Goal: Transaction & Acquisition: Purchase product/service

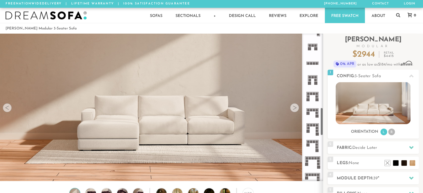
scroll to position [391, 0]
click at [312, 116] on icon at bounding box center [312, 113] width 16 height 16
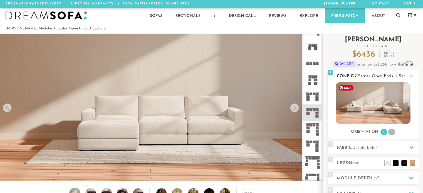
click at [353, 113] on img at bounding box center [373, 103] width 75 height 42
click at [297, 110] on div at bounding box center [294, 107] width 9 height 9
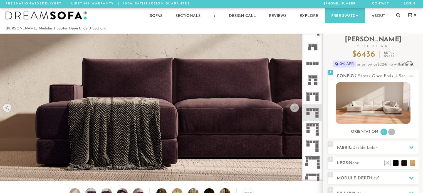
click at [297, 110] on div at bounding box center [294, 107] width 9 height 9
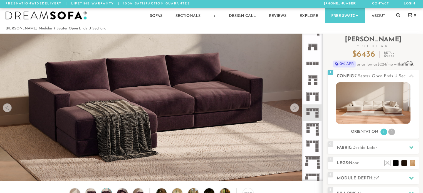
click at [297, 110] on div at bounding box center [294, 107] width 9 height 9
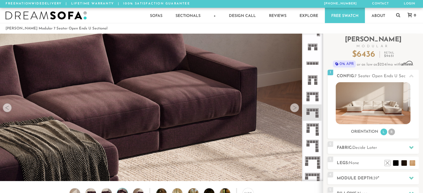
click at [297, 110] on div at bounding box center [294, 107] width 9 height 9
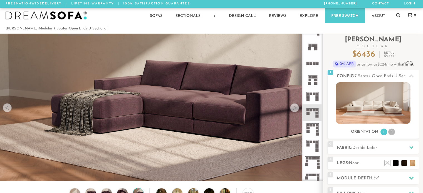
click at [297, 110] on div at bounding box center [294, 107] width 9 height 9
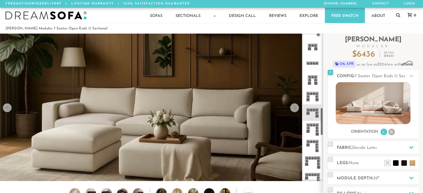
click at [317, 114] on rect at bounding box center [317, 113] width 3 height 3
click at [368, 149] on span "Decide Later" at bounding box center [364, 148] width 25 height 4
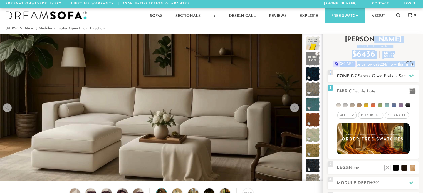
drag, startPoint x: 406, startPoint y: 40, endPoint x: 335, endPoint y: 75, distance: 79.4
click at [335, 75] on div "Introducing [PERSON_NAME] Modular $ 6436 Retail $ 9651 $ 6436 Retail $ 9651 0% …" at bounding box center [372, 152] width 91 height 237
click at [335, 75] on div "1 Config: 7 Seater Open Ends U Sectional R" at bounding box center [372, 76] width 91 height 13
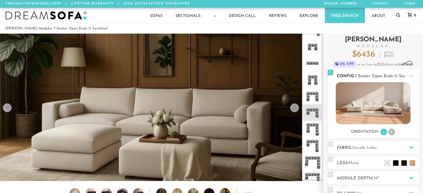
click at [391, 134] on li "R" at bounding box center [391, 132] width 7 height 7
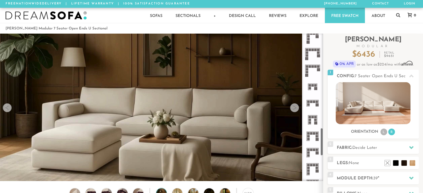
scroll to position [499, 0]
click at [315, 155] on icon at bounding box center [312, 153] width 16 height 16
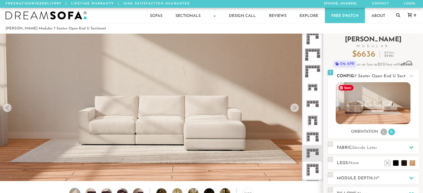
click at [376, 102] on img at bounding box center [373, 103] width 75 height 42
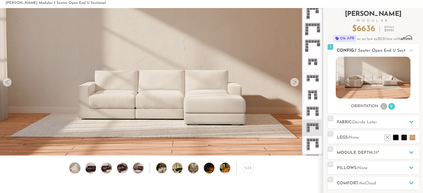
scroll to position [26, 0]
click at [403, 119] on h2 "Fabric: Decide Later" at bounding box center [378, 122] width 82 height 6
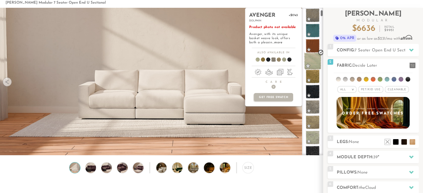
scroll to position [48, 0]
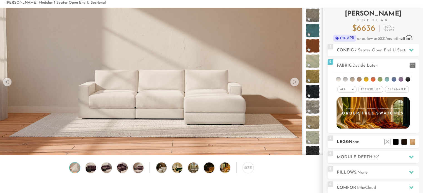
click at [360, 142] on h2 "Legs: None" at bounding box center [378, 142] width 82 height 6
click at [413, 143] on li at bounding box center [404, 134] width 22 height 22
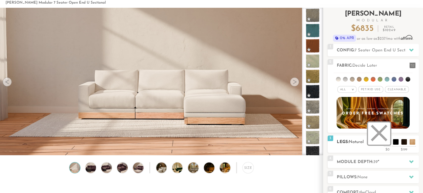
click at [386, 142] on li at bounding box center [379, 134] width 22 height 22
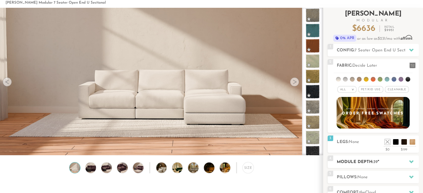
click at [382, 160] on h2 "Module Depth: 39 "" at bounding box center [378, 162] width 82 height 6
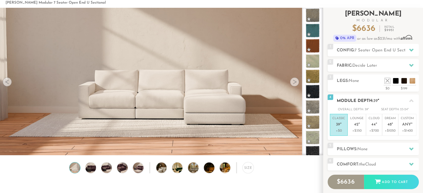
click at [341, 123] on em """ at bounding box center [340, 125] width 1 height 5
click at [366, 150] on span "None" at bounding box center [362, 149] width 10 height 4
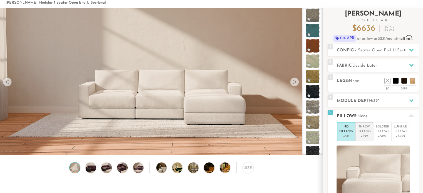
click at [364, 128] on p "Throw Pillows" at bounding box center [364, 129] width 14 height 9
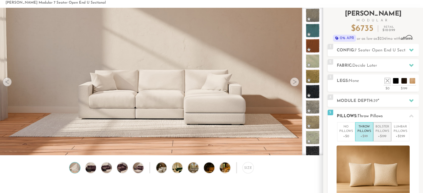
click at [379, 130] on p "Bolster Pillows" at bounding box center [382, 129] width 14 height 9
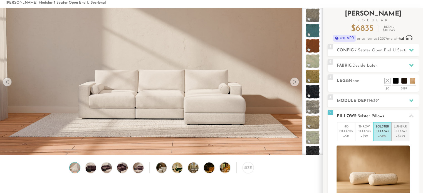
click at [402, 131] on p "Lumbar Pillows" at bounding box center [400, 129] width 14 height 9
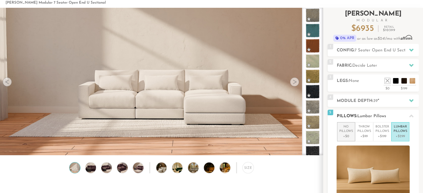
click at [346, 128] on p "No Pillows" at bounding box center [346, 129] width 14 height 9
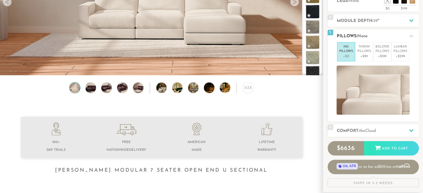
scroll to position [106, 0]
click at [346, 128] on h2 "Comfort: the Cloud" at bounding box center [378, 131] width 82 height 6
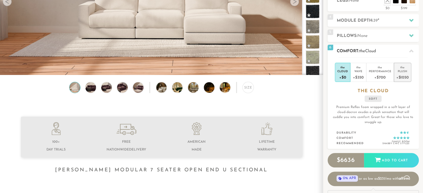
click at [398, 72] on div "Plush" at bounding box center [402, 71] width 13 height 4
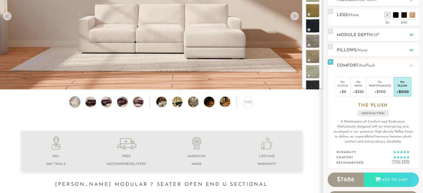
scroll to position [90, 0]
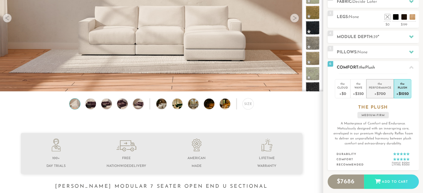
click at [376, 89] on div "Performance" at bounding box center [380, 88] width 23 height 4
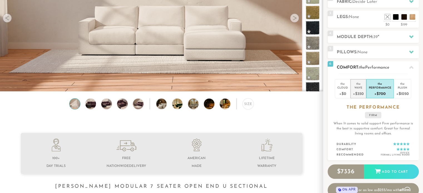
click at [359, 86] on div "Wave" at bounding box center [358, 88] width 11 height 4
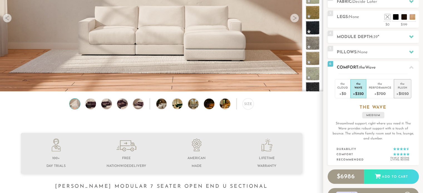
click at [407, 90] on div "+$1050" at bounding box center [402, 94] width 13 height 8
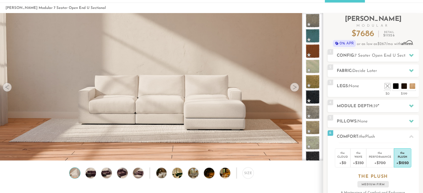
scroll to position [0, 0]
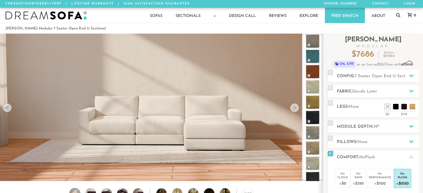
click at [345, 19] on link "Free Swatch" at bounding box center [345, 15] width 40 height 15
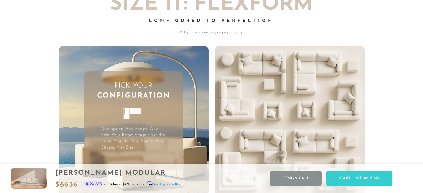
scroll to position [1378, 0]
click at [163, 118] on div "Pick Your Configuration Any Space. Any Shape. Any Size. Your Room doesn’t Set t…" at bounding box center [133, 120] width 99 height 99
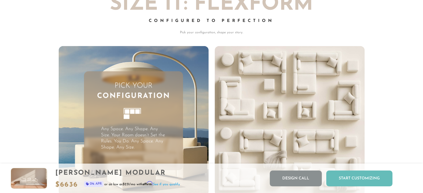
click at [355, 179] on div "Start Customizing" at bounding box center [359, 179] width 66 height 16
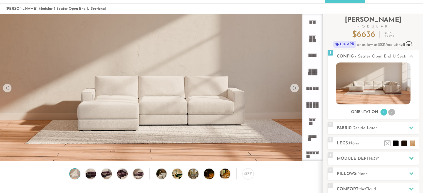
scroll to position [0, 0]
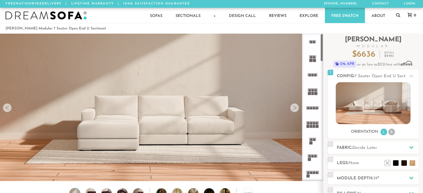
click at [310, 144] on rect at bounding box center [310, 143] width 3 height 3
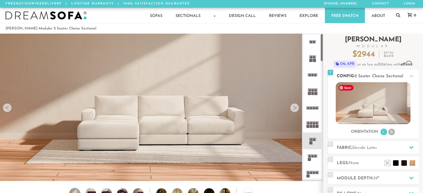
click at [390, 100] on img at bounding box center [373, 103] width 75 height 42
